Goal: Information Seeking & Learning: Learn about a topic

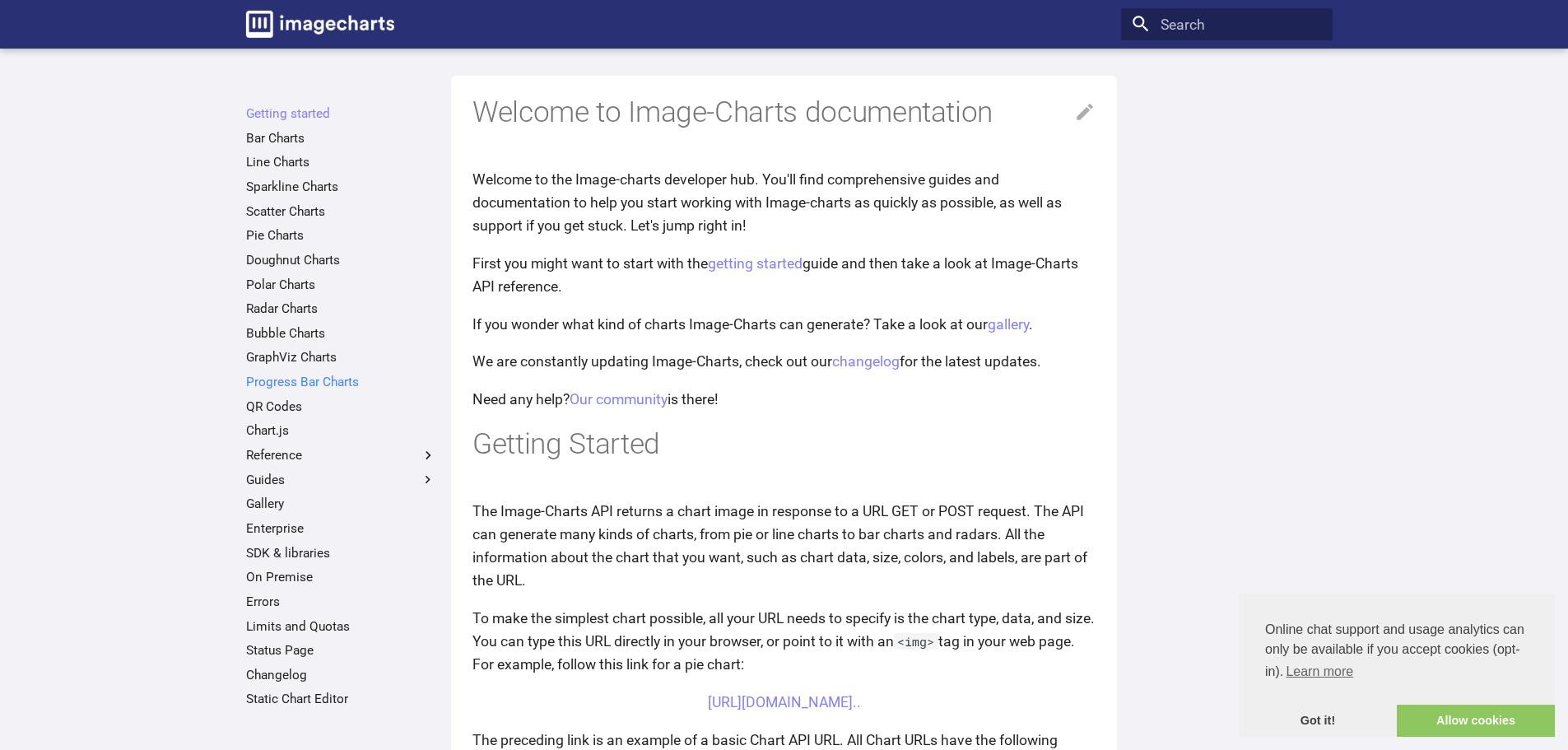
click at [306, 384] on link "Progress Bar Charts" at bounding box center [340, 382] width 190 height 16
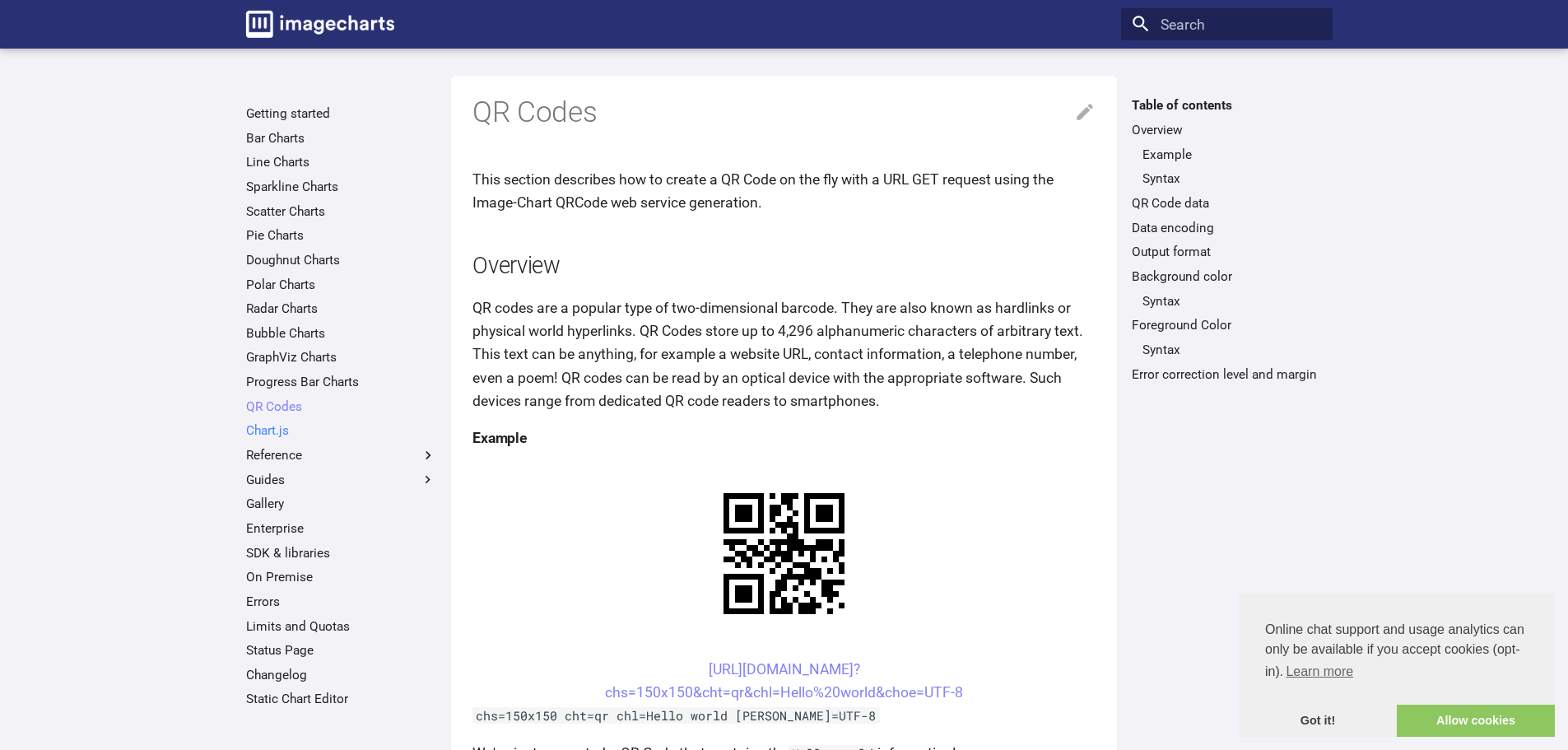
click at [274, 431] on link "Chart.js" at bounding box center [340, 430] width 190 height 16
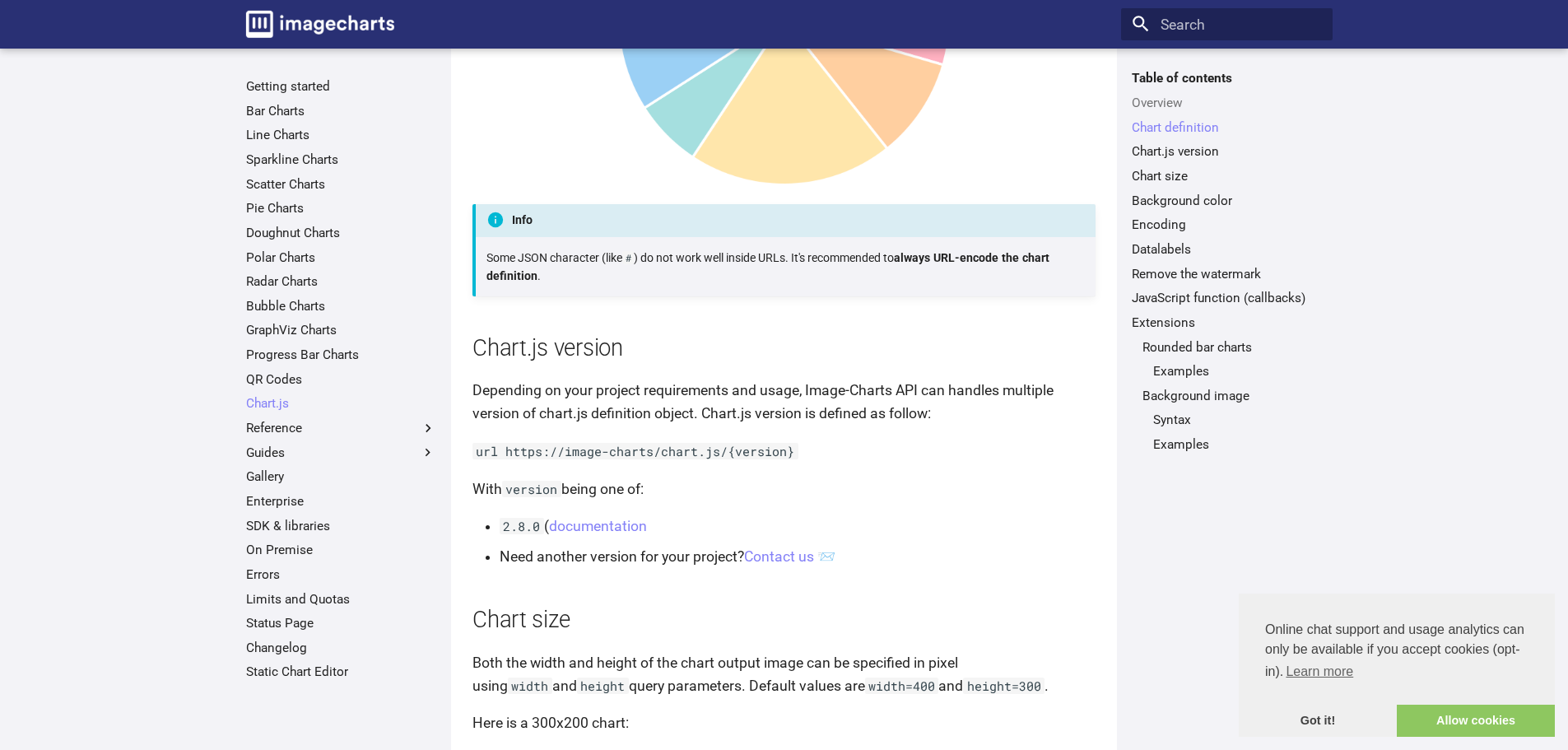
scroll to position [2305, 0]
